Goal: Find specific page/section: Find specific page/section

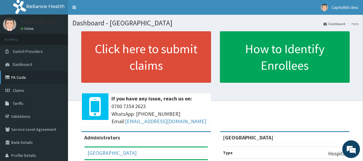
click at [22, 76] on link "PA Code" at bounding box center [34, 77] width 68 height 13
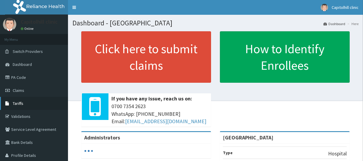
click at [21, 105] on span "Tariffs" at bounding box center [18, 103] width 11 height 5
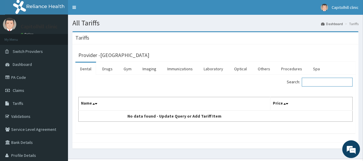
click at [329, 81] on input "Search:" at bounding box center [326, 82] width 51 height 9
click at [285, 67] on link "Procedures" at bounding box center [291, 69] width 30 height 12
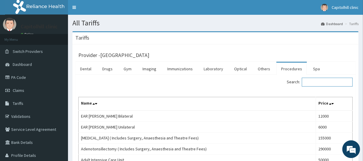
click at [317, 84] on input "Search:" at bounding box center [326, 82] width 51 height 9
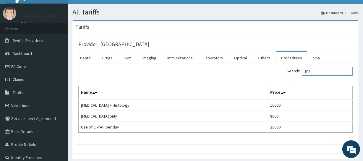
scroll to position [13, 0]
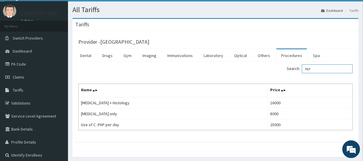
type input "PAP"
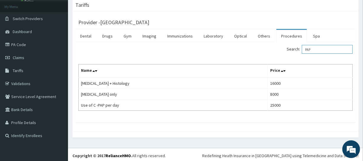
scroll to position [35, 0]
